Goal: Transaction & Acquisition: Download file/media

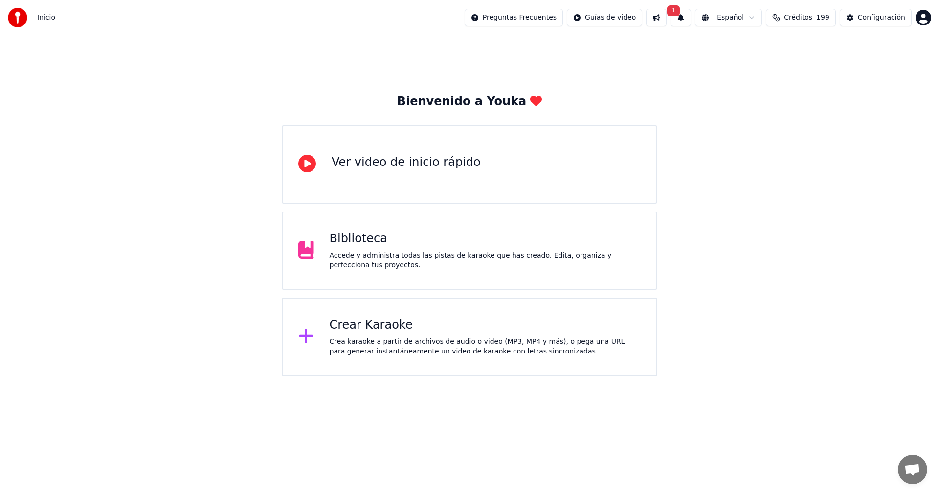
click at [691, 14] on button "1" at bounding box center [681, 18] width 21 height 18
click at [775, 51] on button "Actualizar" at bounding box center [765, 49] width 50 height 18
click at [834, 20] on button "Créditos 199" at bounding box center [801, 18] width 70 height 18
click at [815, 205] on div "Bienvenido a Youka Ver video de inicio rápido Biblioteca Accede y administra to…" at bounding box center [469, 205] width 939 height 340
click at [863, 21] on div "Configuración" at bounding box center [881, 18] width 47 height 10
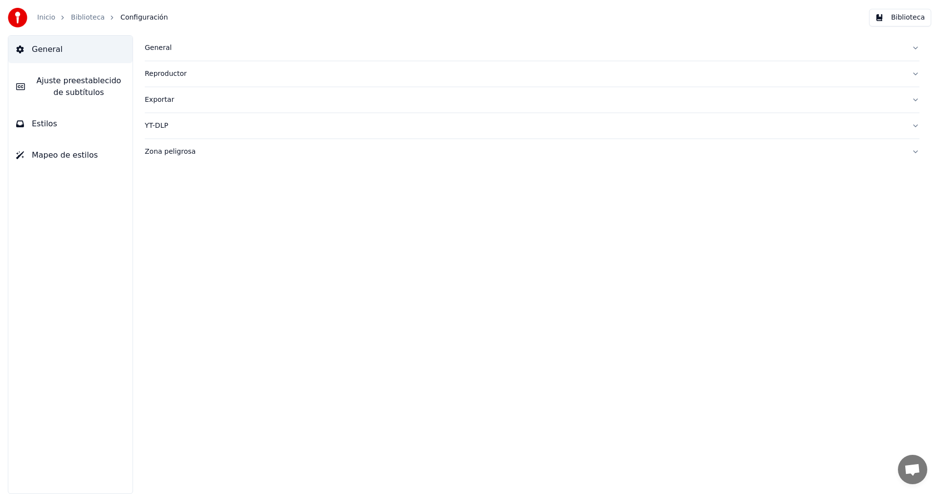
click at [52, 17] on link "Inicio" at bounding box center [46, 18] width 18 height 10
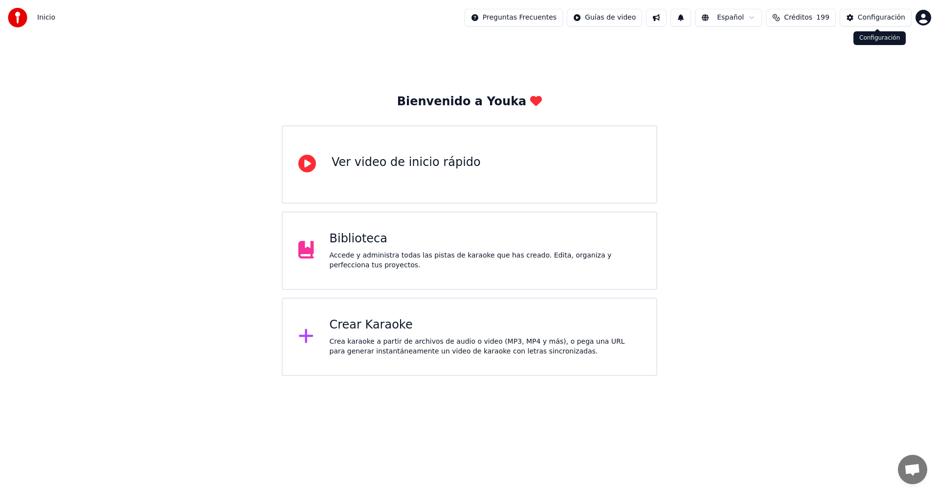
click at [926, 20] on html "Inicio Preguntas Frecuentes Guías de video Español Créditos 199 Configuración B…" at bounding box center [469, 188] width 939 height 376
click at [855, 58] on span "Facturación" at bounding box center [864, 63] width 40 height 10
click at [919, 21] on html "Inicio Preguntas Frecuentes Guías de video Español Créditos 199 Configuración B…" at bounding box center [469, 188] width 939 height 376
click at [340, 258] on html "Inicio Preguntas Frecuentes Guías de video Español Créditos 199 Configuración B…" at bounding box center [469, 188] width 939 height 376
click at [359, 229] on div "Biblioteca Accede y administra todas las pistas de karaoke que has creado. Edit…" at bounding box center [470, 250] width 376 height 78
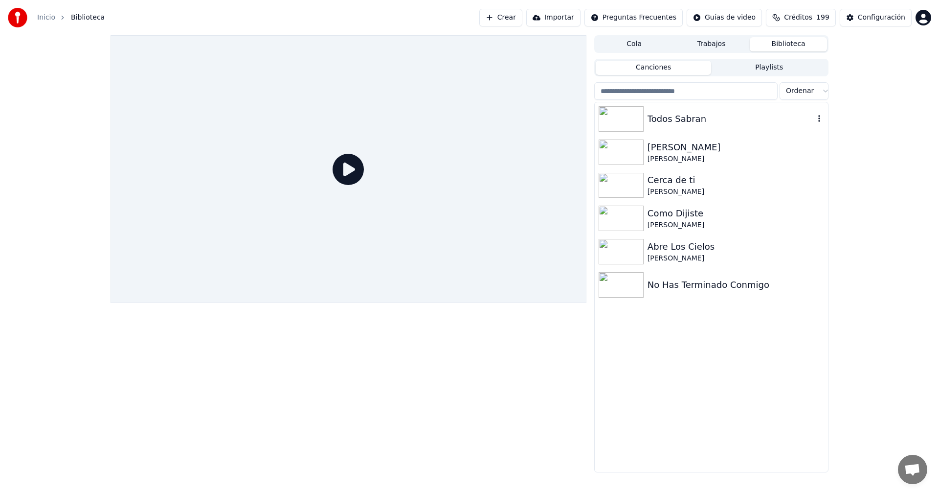
click at [684, 124] on div "Todos Sabran" at bounding box center [731, 119] width 167 height 14
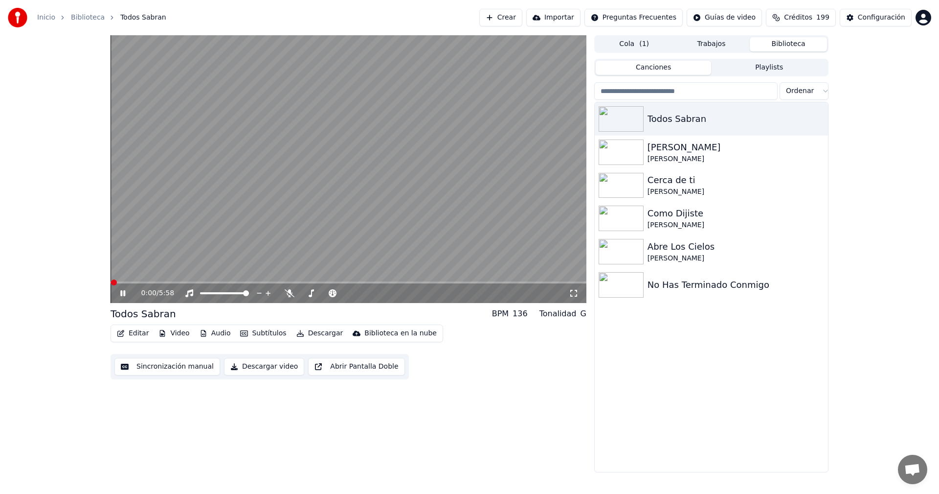
click at [244, 367] on button "Descargar video" at bounding box center [264, 367] width 80 height 18
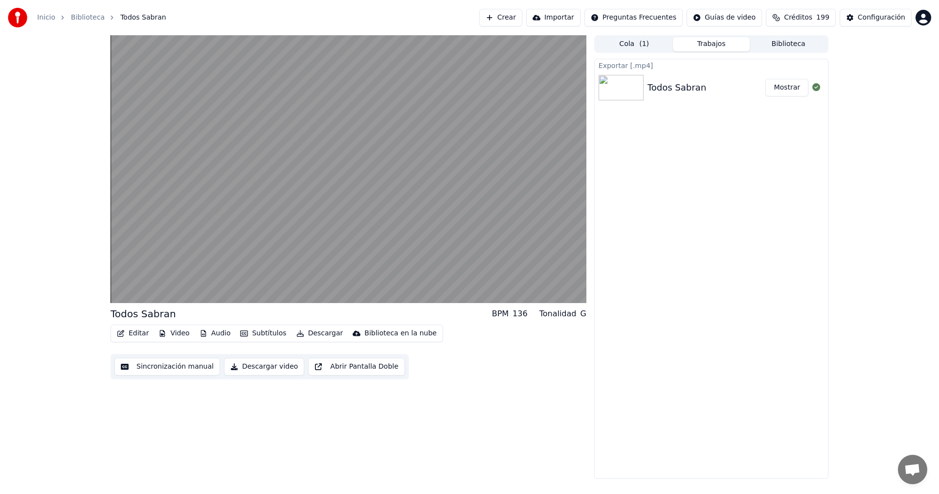
click at [786, 90] on button "Mostrar" at bounding box center [786, 88] width 43 height 18
